Goal: Obtain resource: Obtain resource

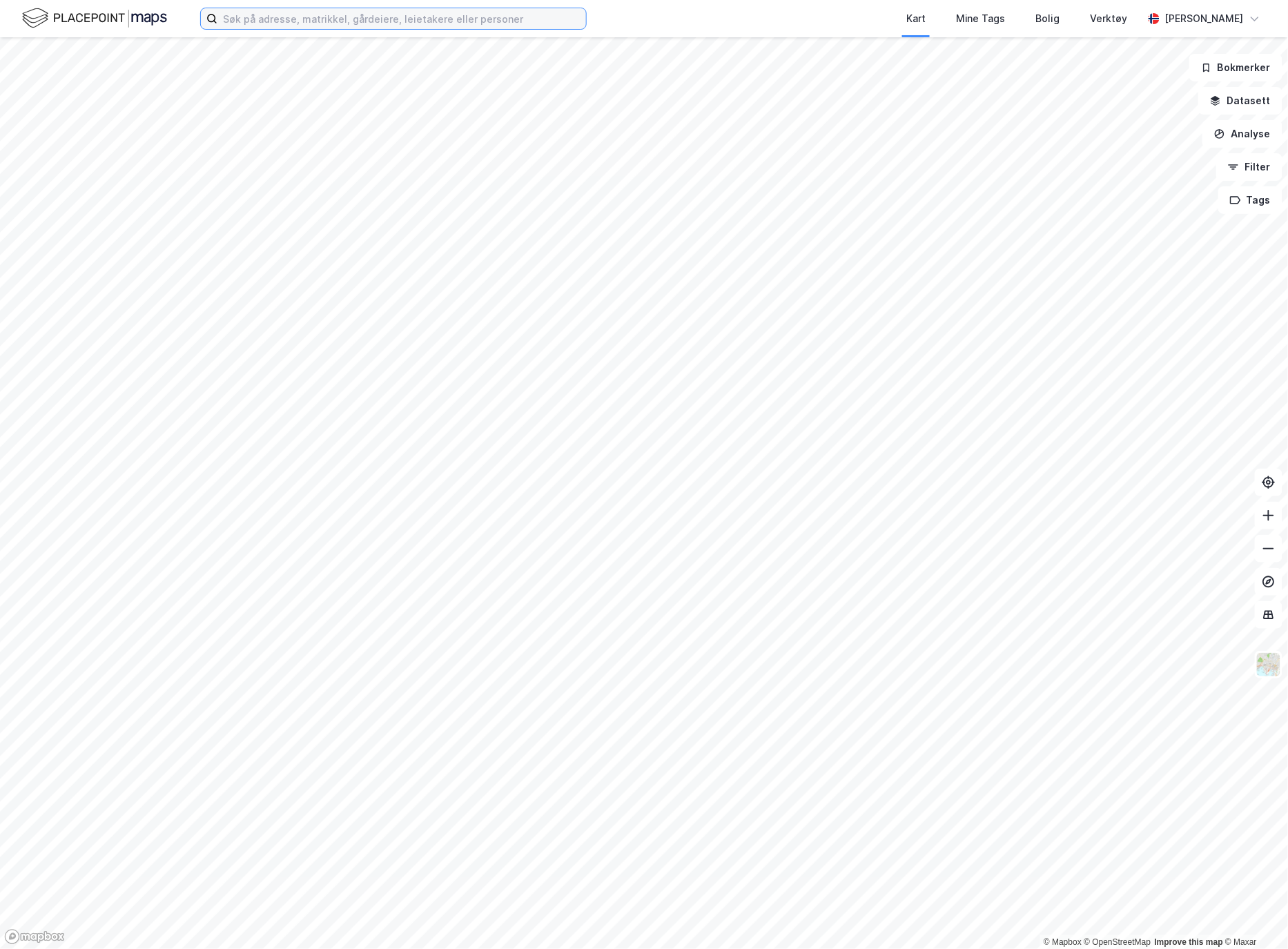
click at [327, 19] on input at bounding box center [402, 18] width 368 height 20
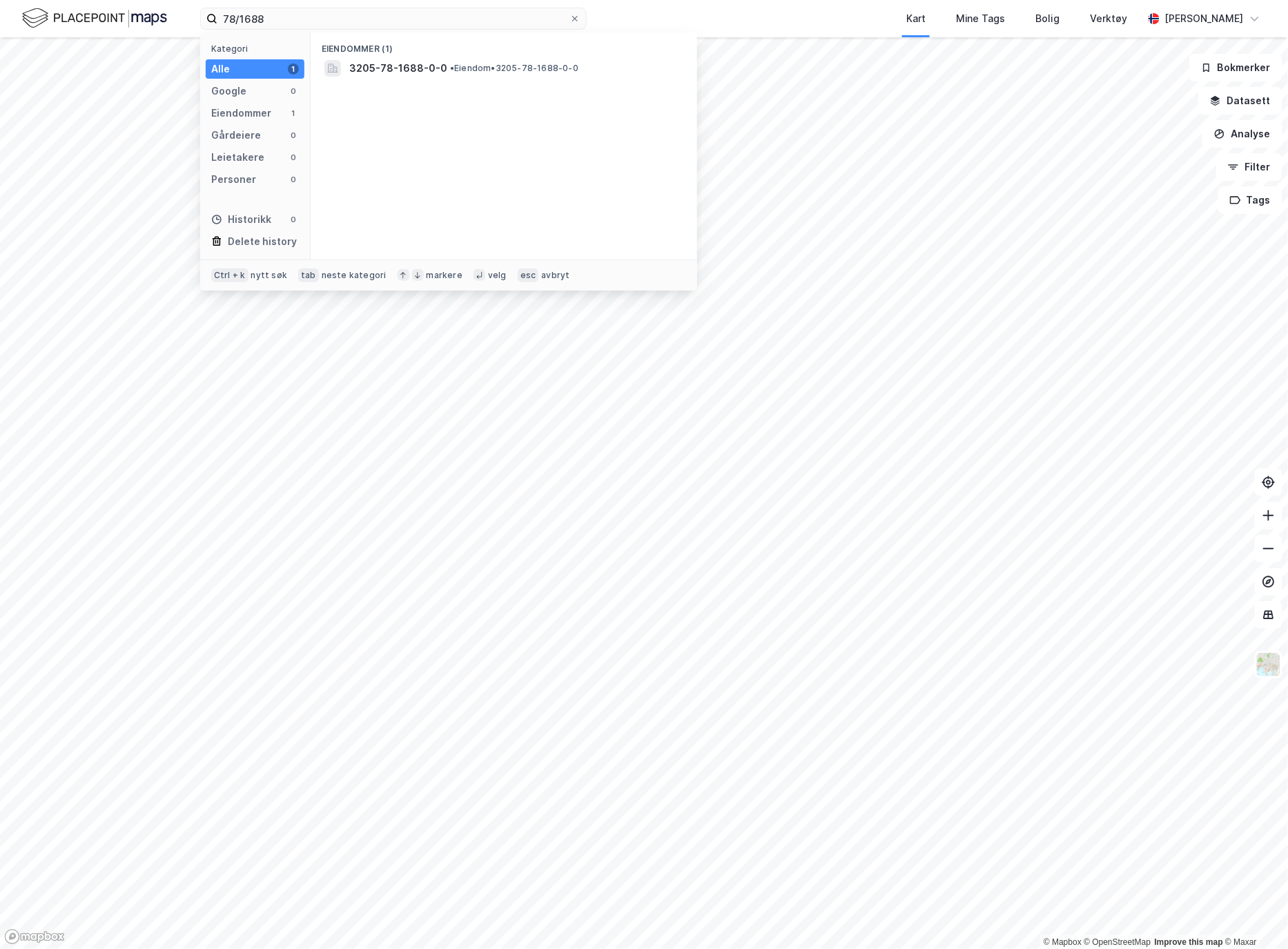
click at [404, 61] on span "3205-78-1688-0-0" at bounding box center [398, 68] width 98 height 17
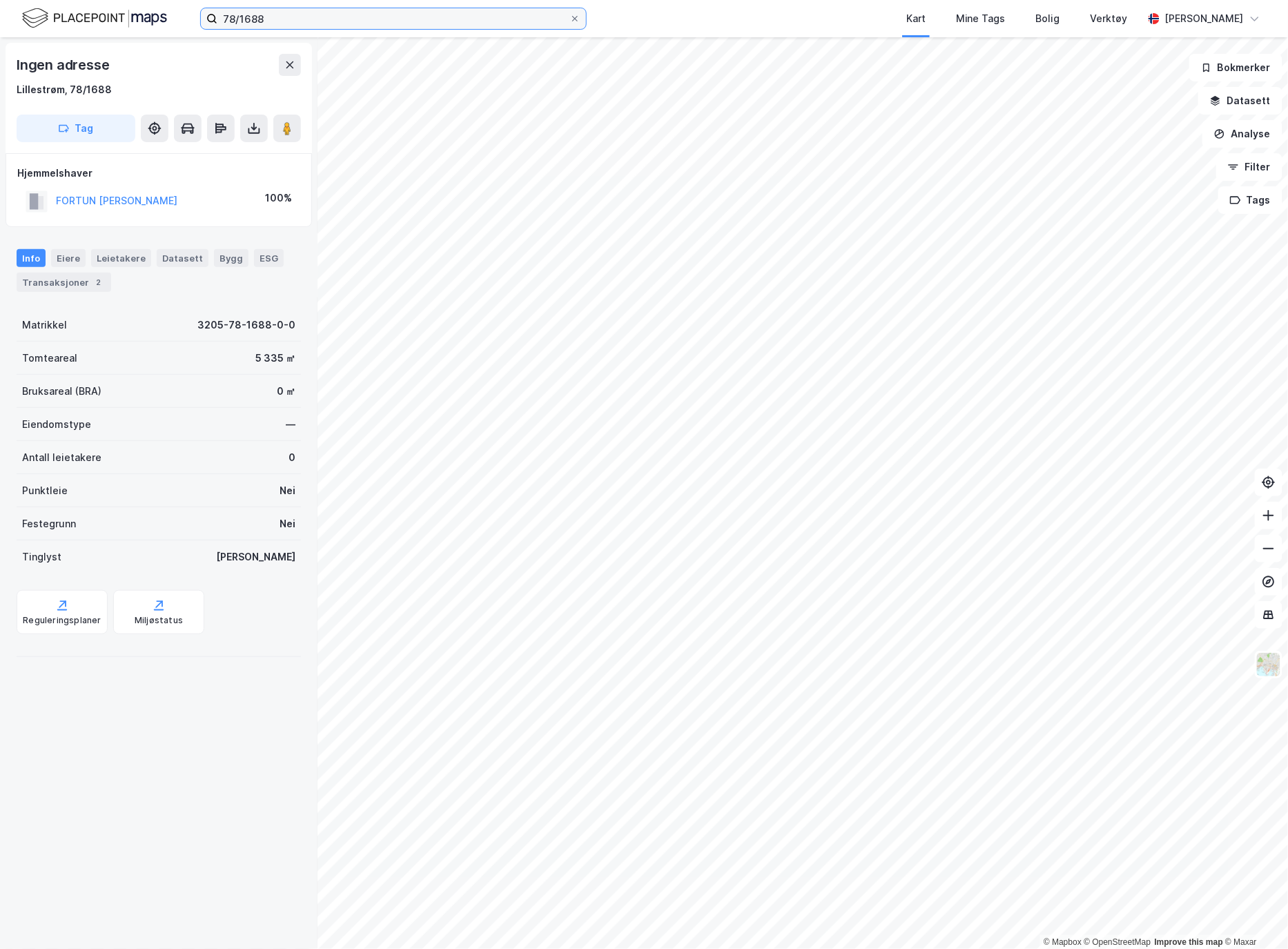
click at [292, 17] on input "78/1688" at bounding box center [393, 18] width 352 height 20
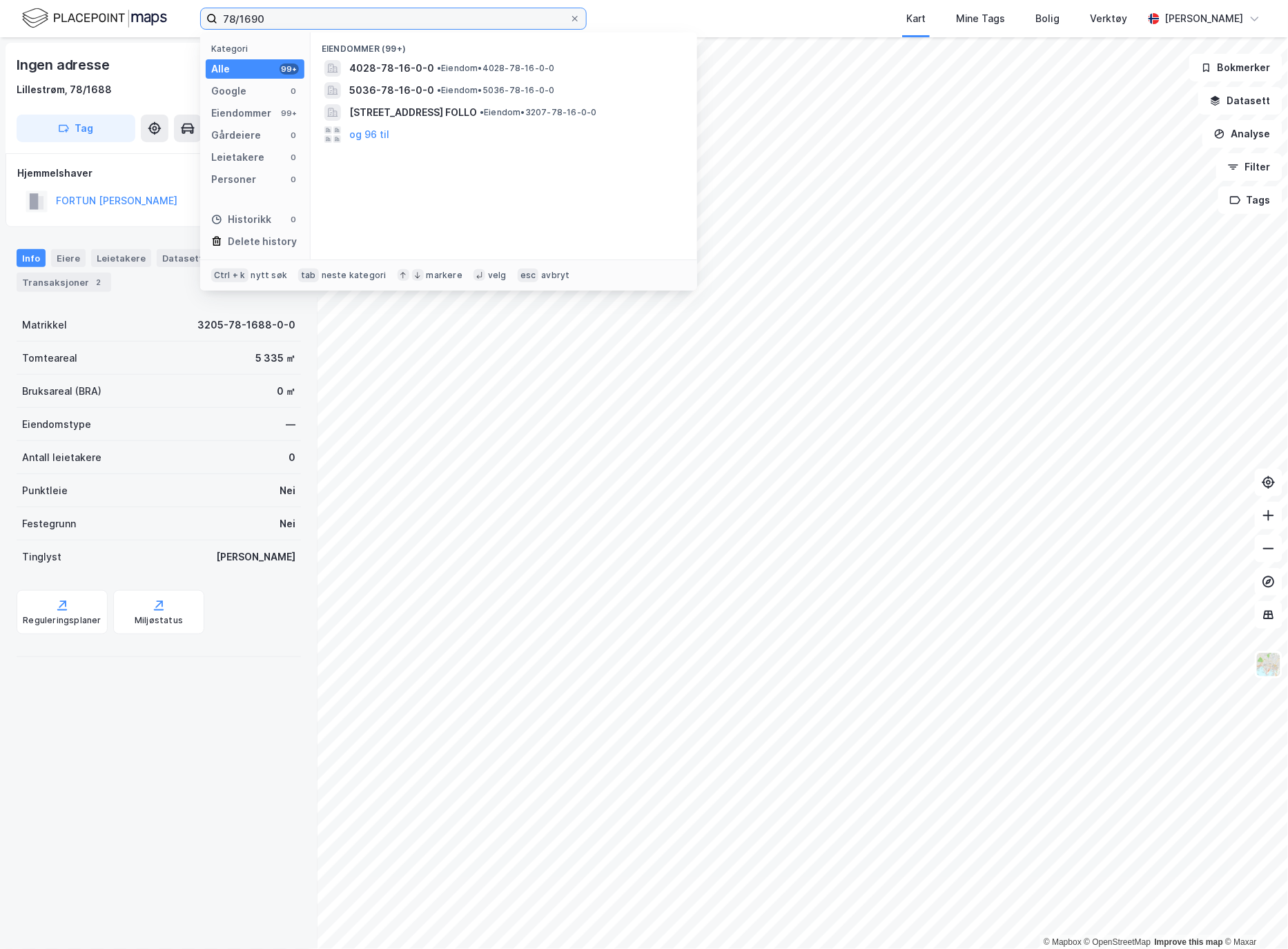
type input "78/1690"
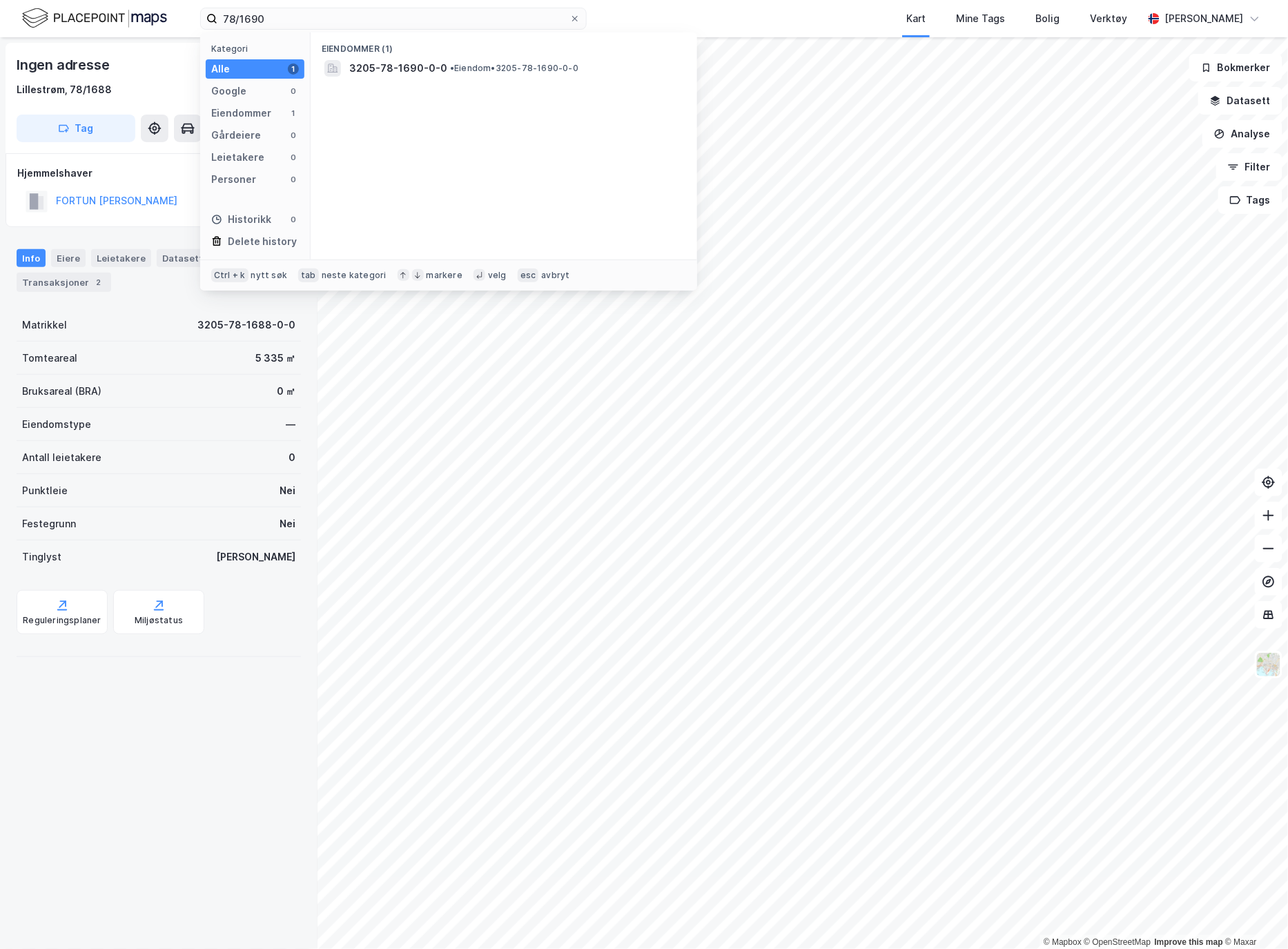
click at [388, 64] on span "3205-78-1690-0-0" at bounding box center [398, 68] width 98 height 17
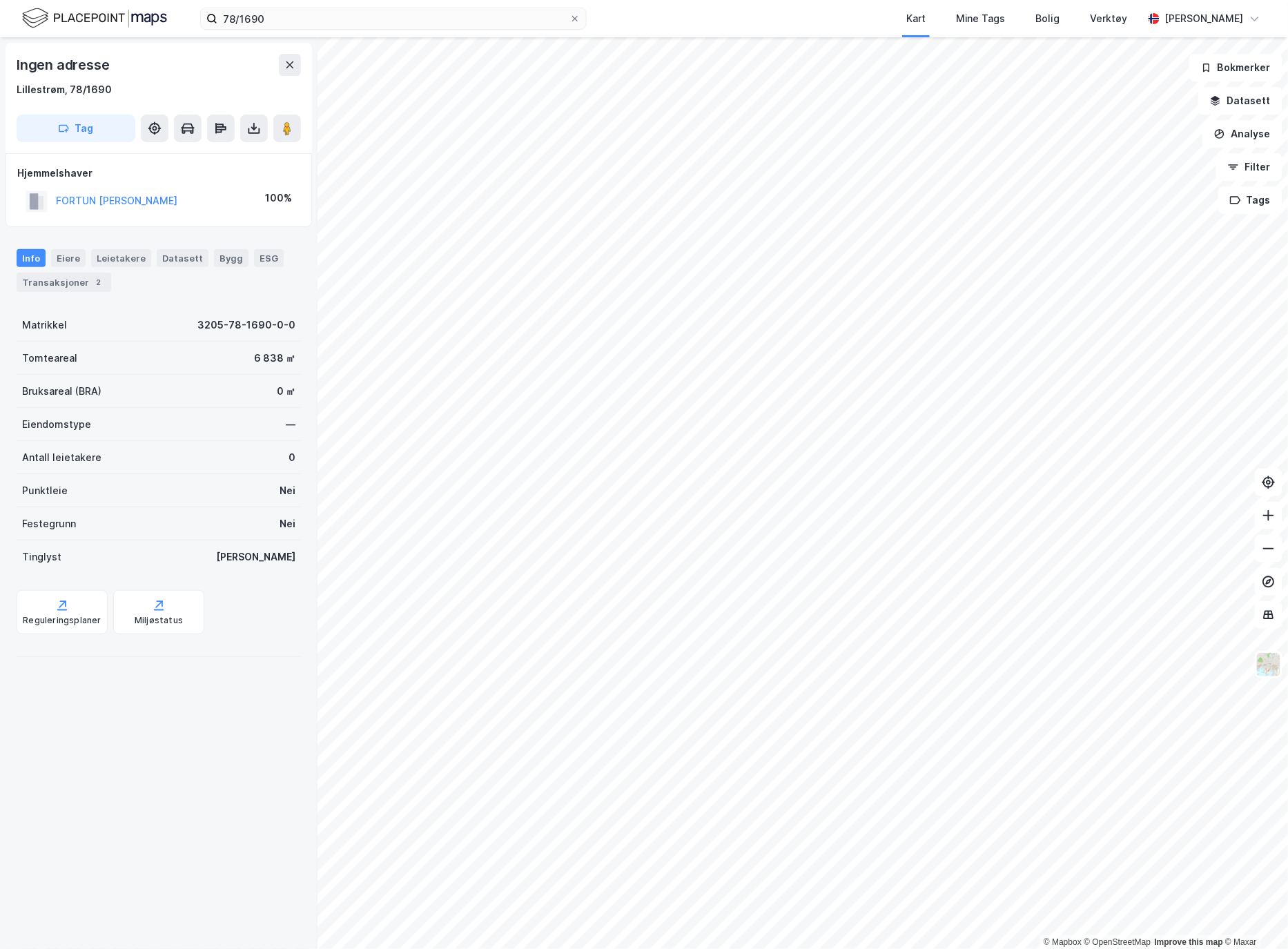
click at [243, 135] on button at bounding box center [254, 128] width 27 height 27
click at [244, 148] on div "Last ned grunnbok" at bounding box center [194, 155] width 147 height 22
